Goal: Navigation & Orientation: Go to known website

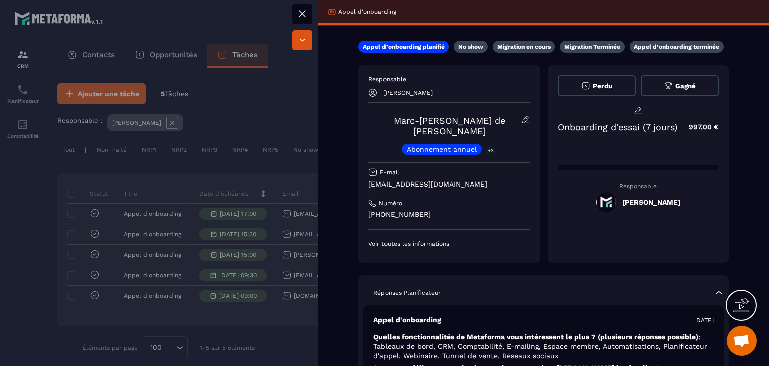
click at [303, 19] on button at bounding box center [303, 14] width 20 height 20
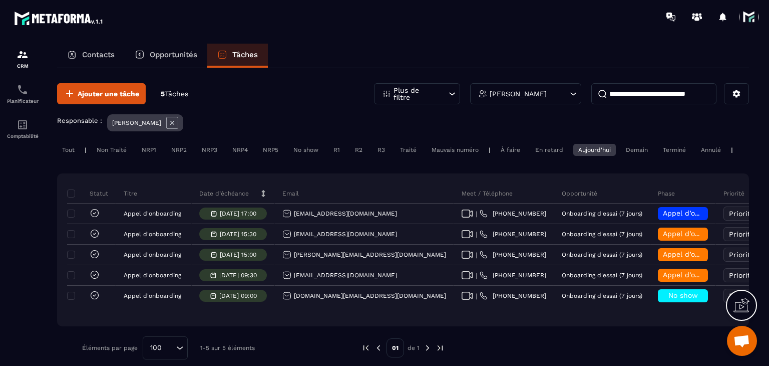
click at [749, 25] on span at bounding box center [749, 17] width 20 height 20
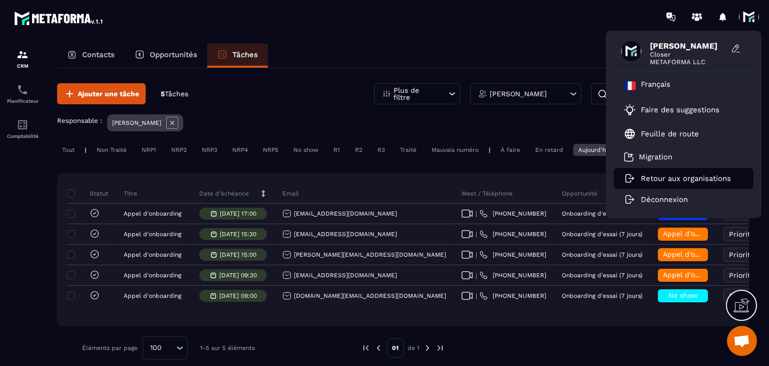
click at [648, 179] on p "Retour aux organisations" at bounding box center [686, 178] width 90 height 9
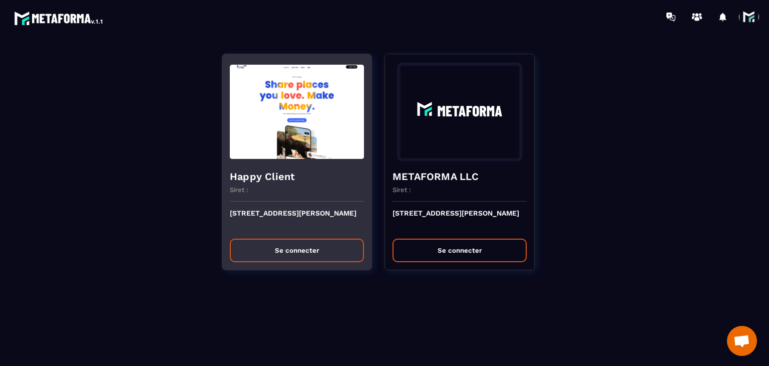
click at [284, 252] on button "Se connecter" at bounding box center [297, 250] width 134 height 24
